Goal: Information Seeking & Learning: Learn about a topic

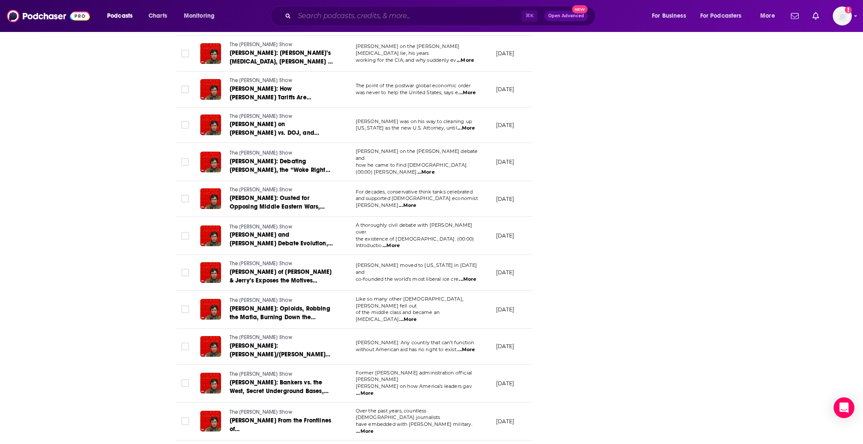
click at [350, 19] on input "Search podcasts, credits, & more..." at bounding box center [407, 16] width 227 height 14
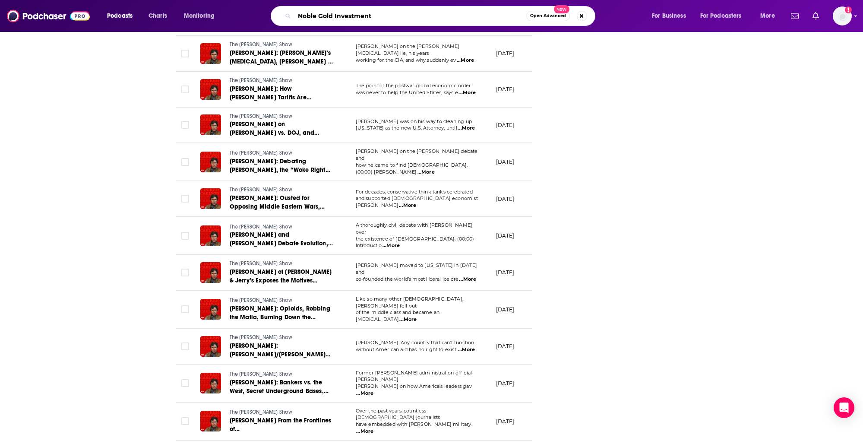
type input "Noble Gold Investments"
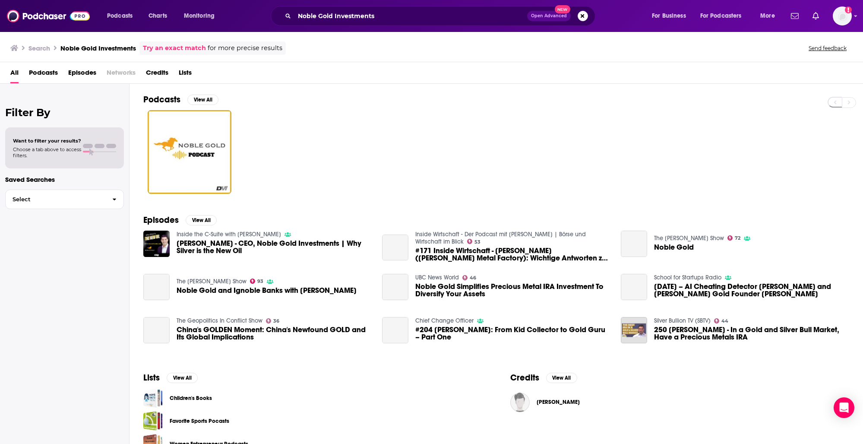
scroll to position [19, 0]
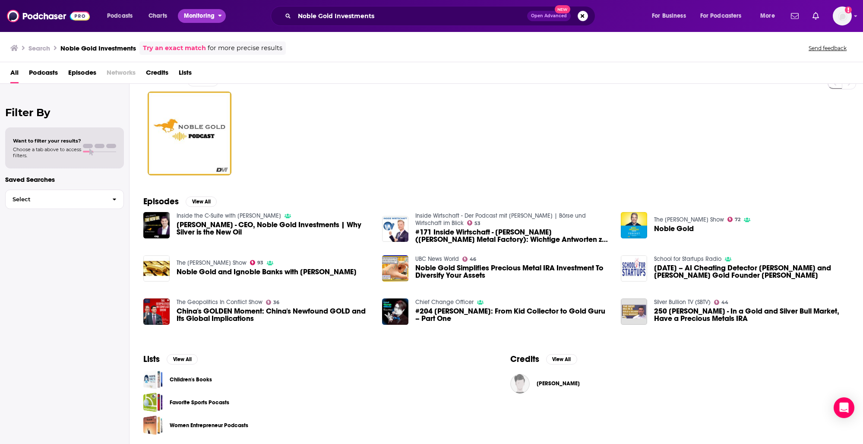
click at [203, 16] on span "Monitoring" at bounding box center [199, 16] width 31 height 12
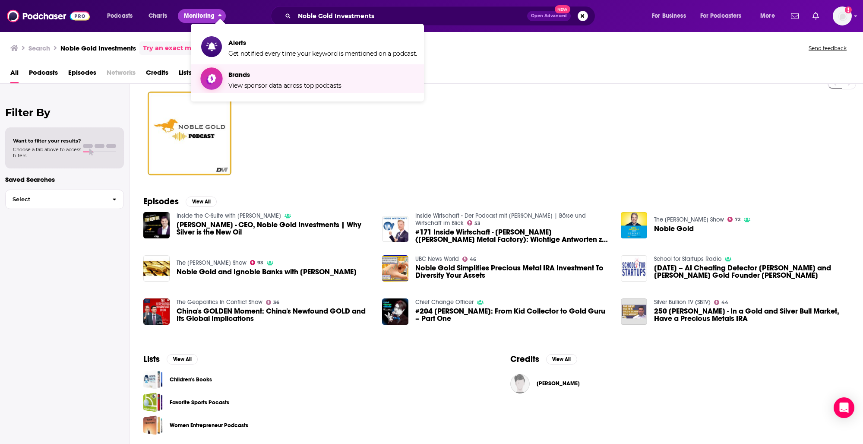
click at [225, 86] on link "Brands View sponsor data across top podcasts" at bounding box center [309, 79] width 216 height 22
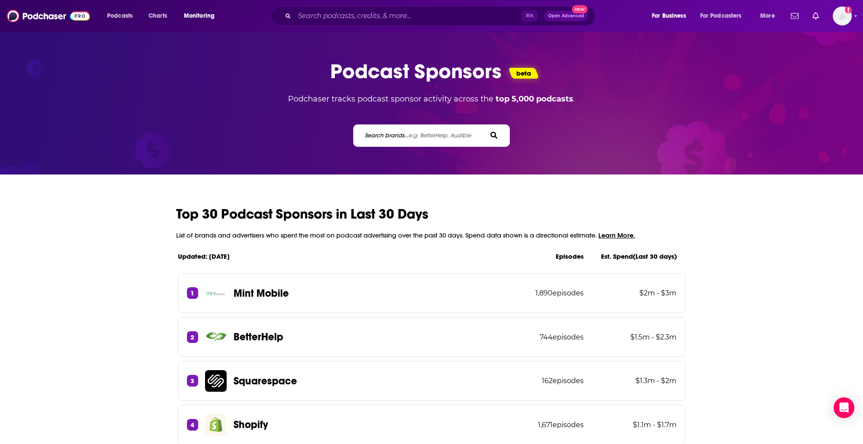
click at [397, 130] on div "Search brands... e.g. BetterHelp, Audible" at bounding box center [431, 135] width 157 height 22
click at [399, 135] on label "Search brands... e.g. BetterHelp, Audible" at bounding box center [418, 135] width 106 height 7
click at [399, 135] on input "Search brands... e.g. BetterHelp, Audible" at bounding box center [403, 135] width 78 height 9
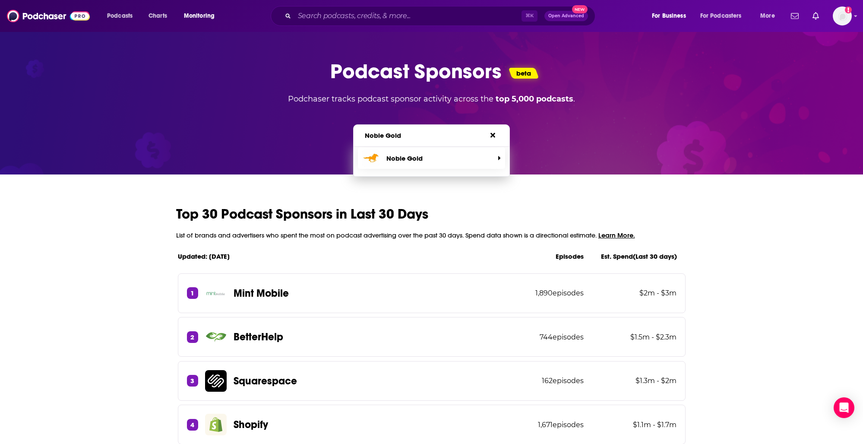
type input "Noble Gold"
click at [404, 160] on p "Noble Gold" at bounding box center [404, 158] width 36 height 8
